Goal: Information Seeking & Learning: Check status

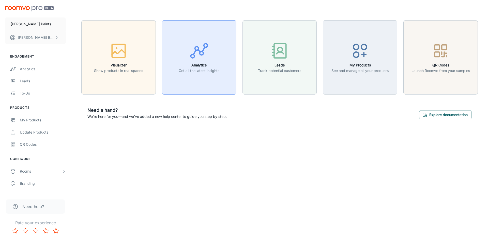
click at [222, 60] on button "Analytics Get all the latest insights" at bounding box center [199, 57] width 74 height 74
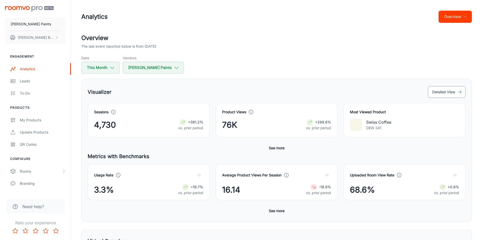
click at [448, 92] on button "Detailed View" at bounding box center [447, 92] width 38 height 12
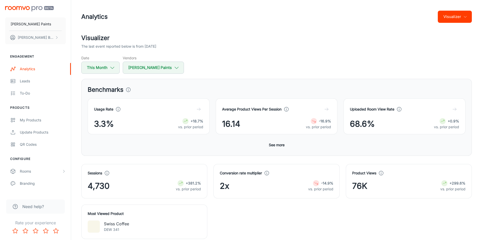
click at [461, 17] on button "Visualizer" at bounding box center [455, 17] width 34 height 12
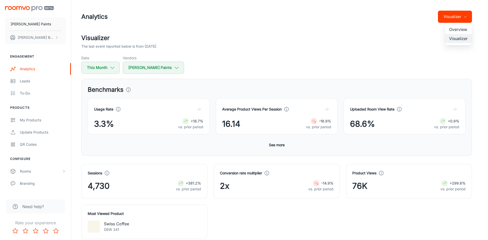
click at [408, 39] on div at bounding box center [244, 120] width 488 height 240
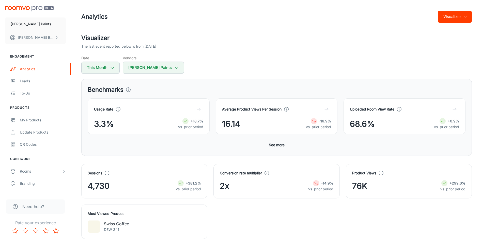
drag, startPoint x: 481, startPoint y: 30, endPoint x: 485, endPoint y: 56, distance: 26.4
click at [482, 56] on html "[PERSON_NAME] Paints [PERSON_NAME] Engagement Analytics Leads To-do Products My…" at bounding box center [241, 120] width 482 height 240
click at [437, 63] on div "Date This Month Vendors [PERSON_NAME] Paints" at bounding box center [276, 64] width 390 height 19
click at [451, 17] on button "Visualizer" at bounding box center [455, 17] width 34 height 12
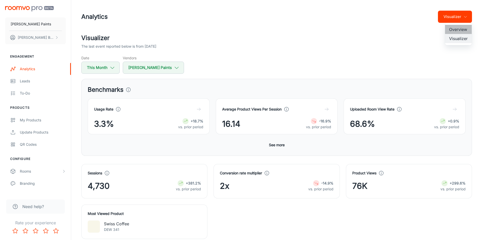
click at [449, 27] on li "Overview" at bounding box center [458, 29] width 27 height 9
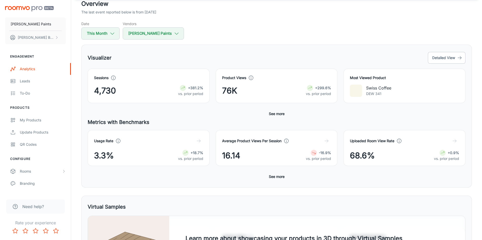
scroll to position [26, 0]
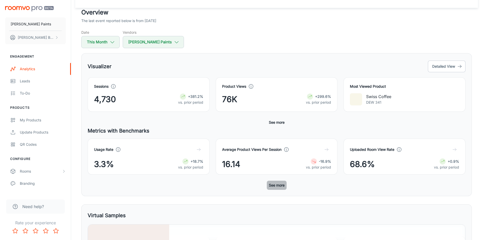
click at [278, 187] on button "See more" at bounding box center [277, 185] width 20 height 9
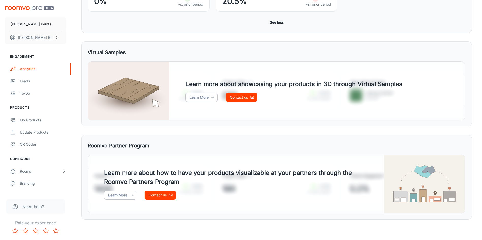
scroll to position [0, 0]
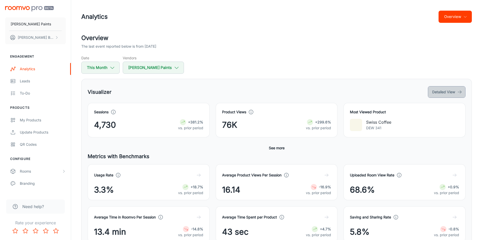
click at [460, 92] on icon "button" at bounding box center [459, 92] width 5 height 5
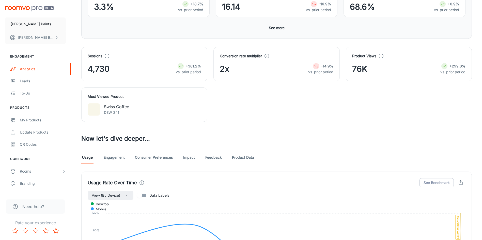
scroll to position [119, 0]
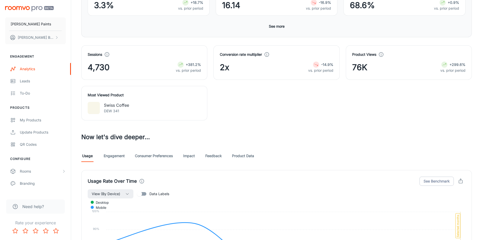
click at [461, 185] on button "button" at bounding box center [461, 182] width 10 height 10
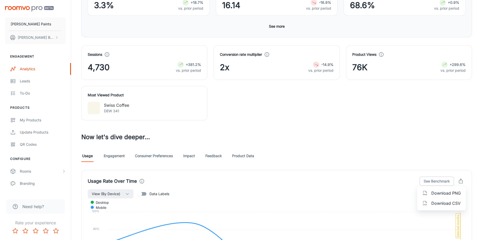
click at [450, 151] on div at bounding box center [244, 120] width 488 height 240
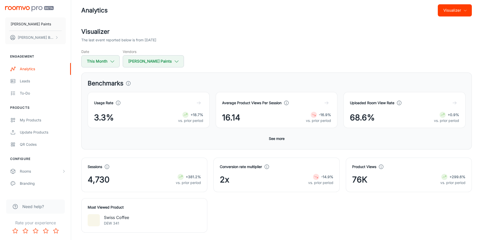
scroll to position [0, 0]
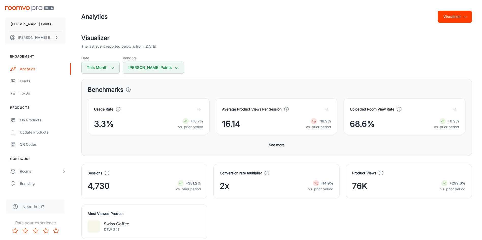
click at [200, 110] on icon "button" at bounding box center [198, 109] width 5 height 5
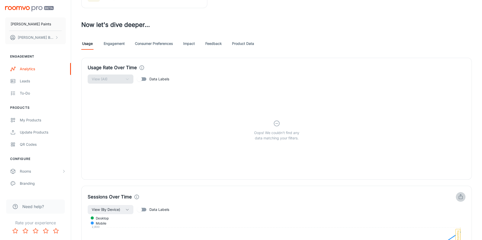
click at [463, 201] on button "button" at bounding box center [461, 197] width 10 height 10
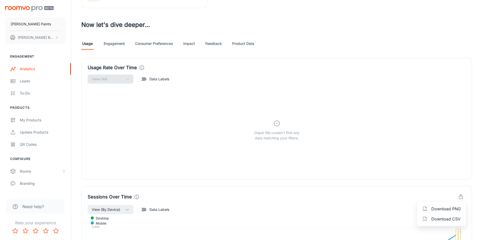
click at [477, 92] on div at bounding box center [244, 120] width 488 height 240
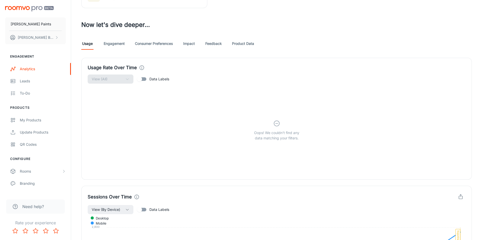
click at [248, 42] on link "Product Data" at bounding box center [243, 44] width 22 height 12
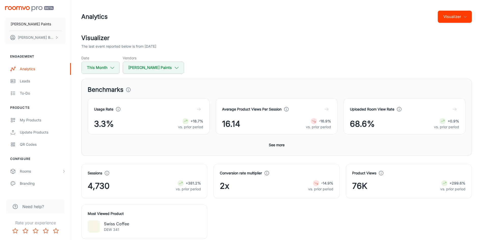
click at [210, 60] on div "Date This Month Vendors [PERSON_NAME] Paints" at bounding box center [276, 64] width 390 height 19
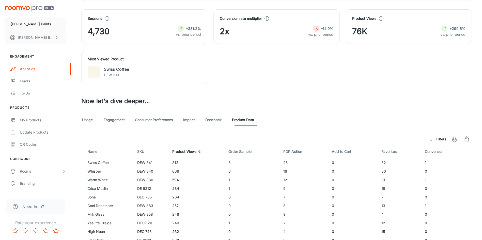
scroll to position [192, 0]
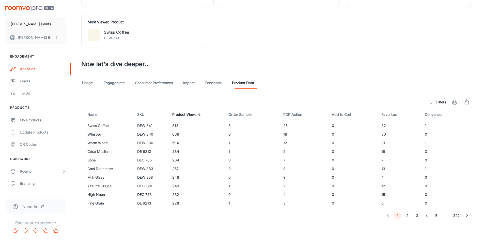
click at [88, 81] on link "Usage" at bounding box center [87, 83] width 12 height 12
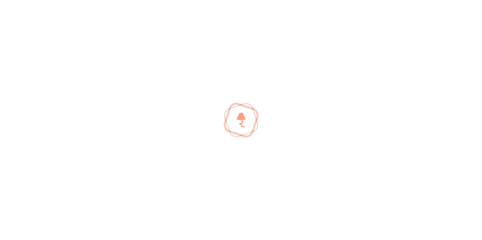
scroll to position [230, 0]
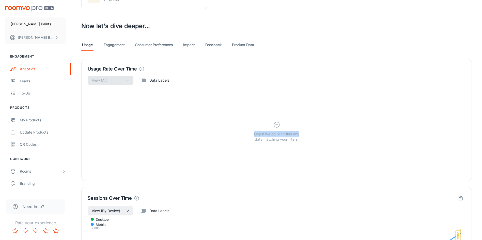
drag, startPoint x: 480, startPoint y: 78, endPoint x: 487, endPoint y: 132, distance: 53.8
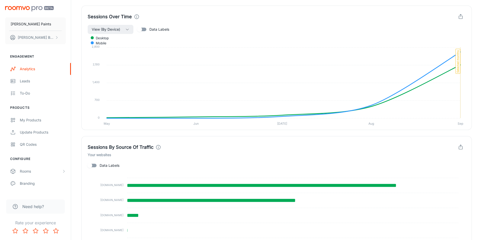
scroll to position [458, 0]
